Goal: Information Seeking & Learning: Learn about a topic

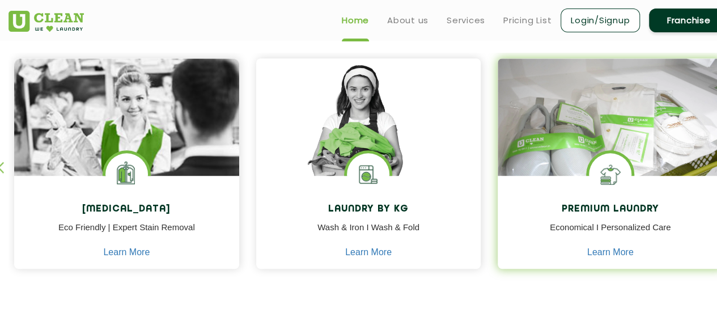
scroll to position [472, 0]
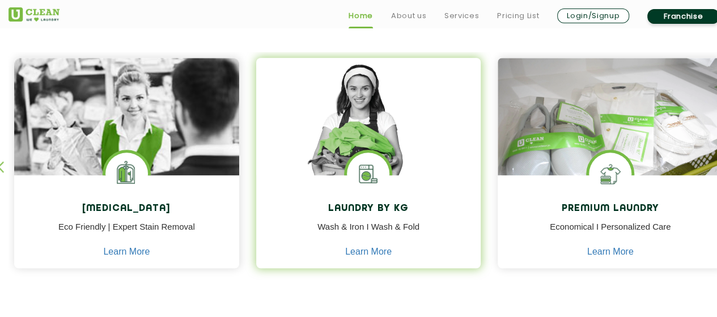
click at [394, 199] on div "Laundry by Kg Wash & Iron I Wash & Fold Learn More" at bounding box center [368, 223] width 225 height 96
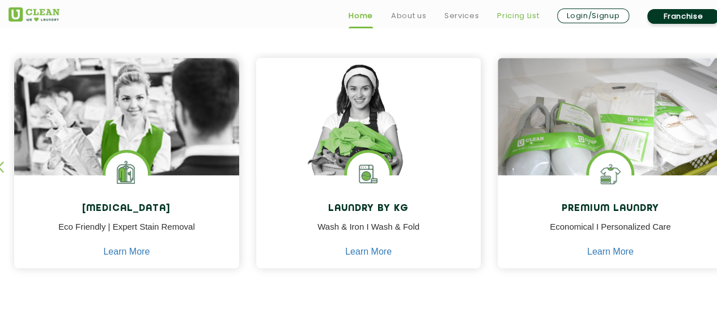
click at [521, 20] on link "Pricing List" at bounding box center [518, 16] width 42 height 14
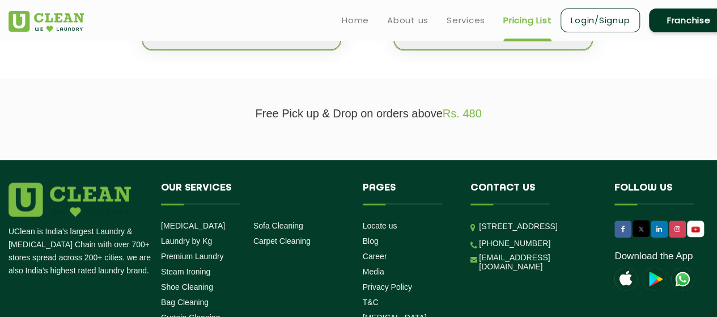
scroll to position [203, 0]
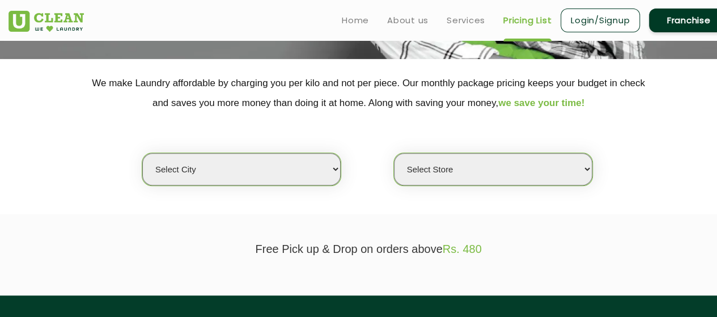
click at [313, 166] on select "Select city" at bounding box center [241, 169] width 198 height 32
click at [415, 215] on section "Free Pick up & Drop on orders above Rs. 480" at bounding box center [358, 254] width 717 height 81
click at [514, 172] on select "Select Store" at bounding box center [493, 169] width 198 height 32
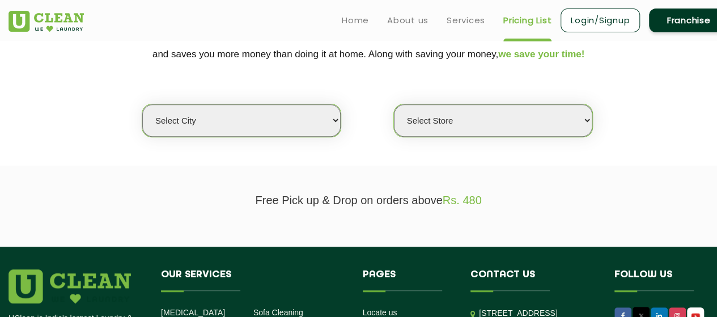
scroll to position [251, 0]
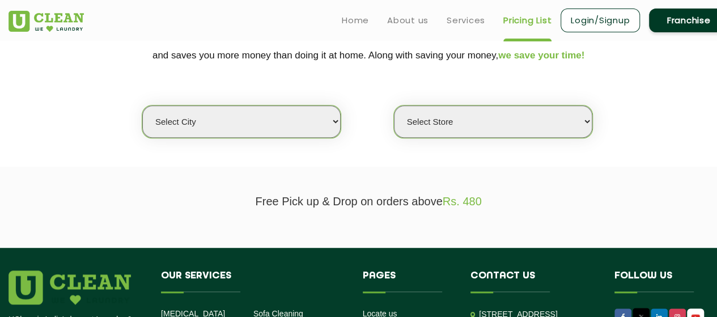
select select "0"
